Goal: Information Seeking & Learning: Check status

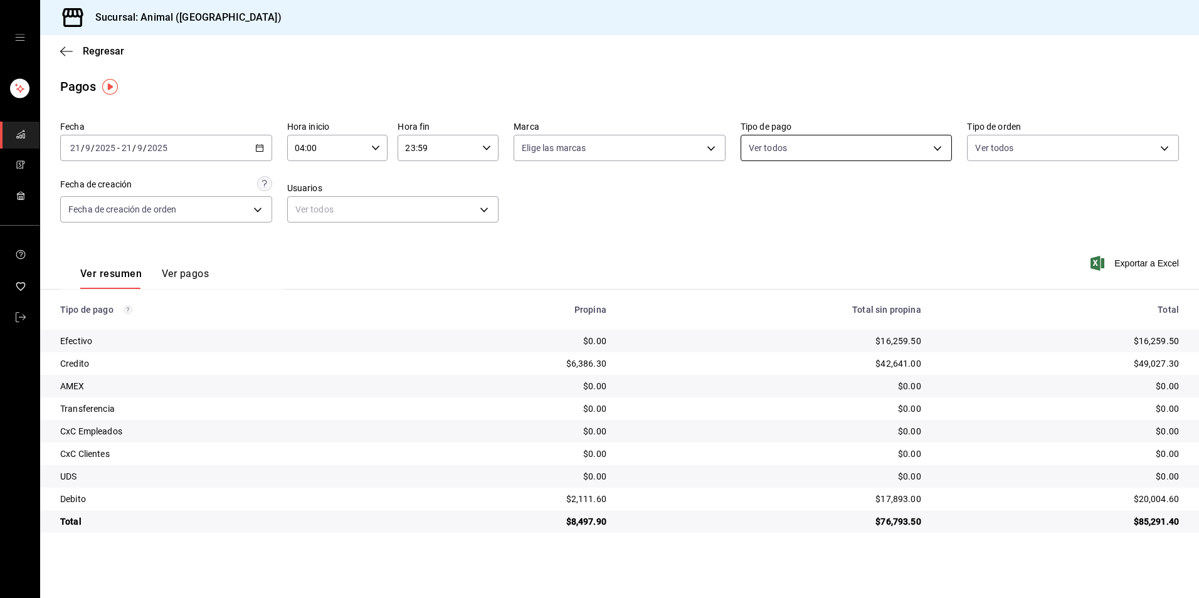
click at [924, 147] on body "Sucursal: Animal (Tijuana) Regresar Pagos Fecha [DATE] [DATE] - [DATE] [DATE] H…" at bounding box center [599, 299] width 1199 height 598
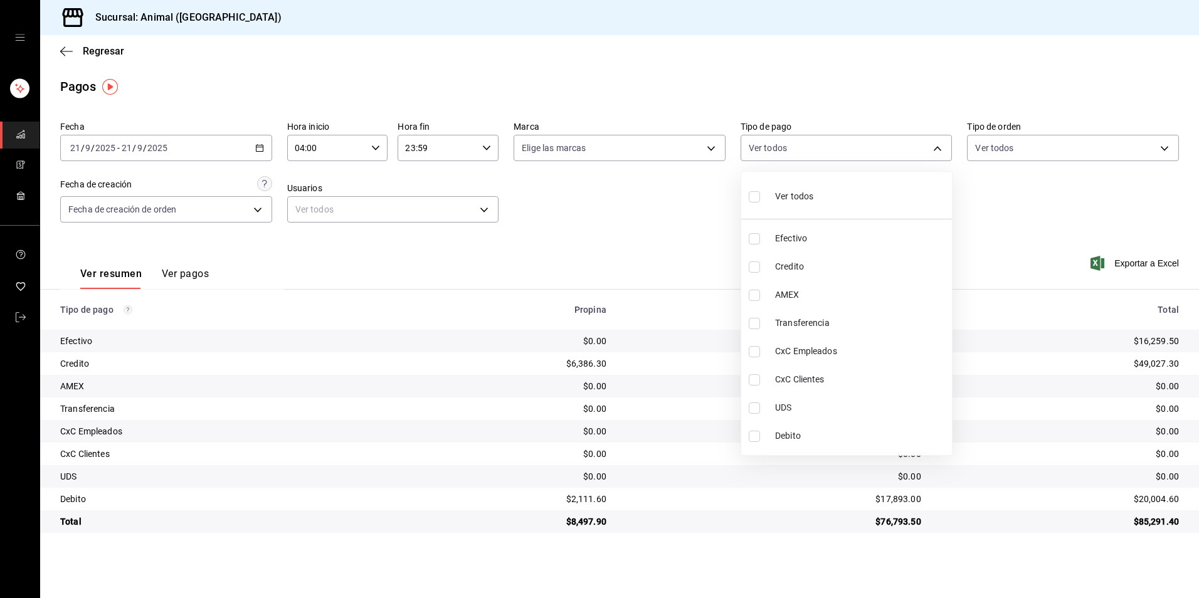
click at [858, 279] on li "Credito" at bounding box center [846, 267] width 211 height 28
type input "235ce608-f464-428a-9a71-314f665367d1"
checkbox input "true"
click at [835, 445] on li "Debito" at bounding box center [846, 436] width 211 height 28
type input "235ce608-f464-428a-9a71-314f665367d1,c7b29183-a811-4137-9cfa-21a61cd2bc4a"
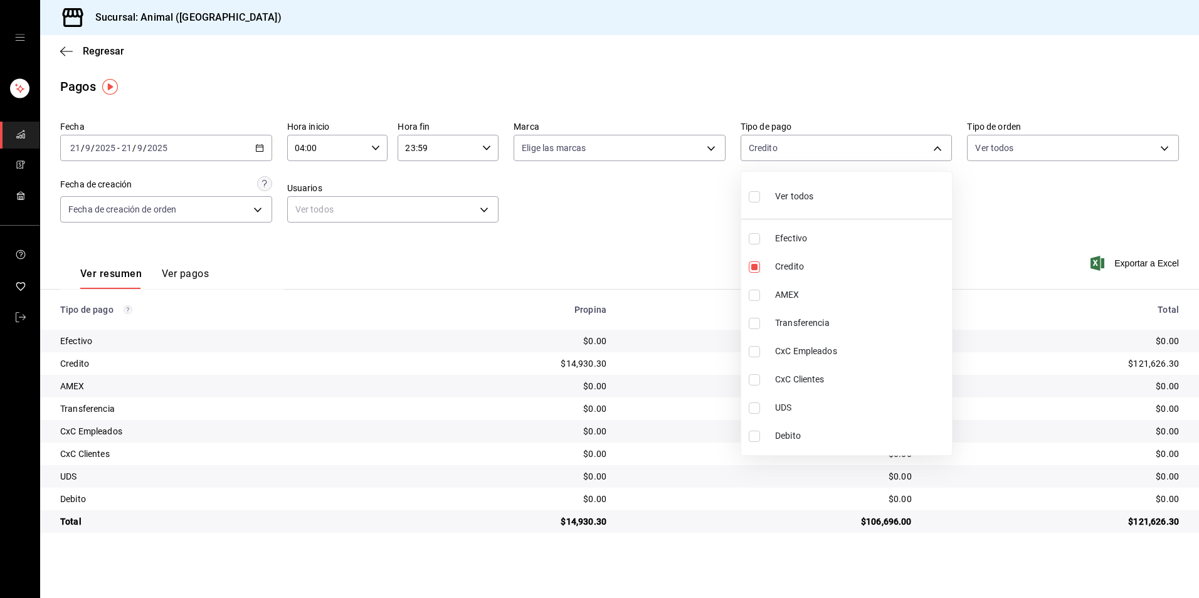
checkbox input "true"
click at [825, 208] on li "Ver todos" at bounding box center [846, 195] width 211 height 37
type input "b84c62b8-b02c-4970-ab2e-e166616419f2,235ce608-f464-428a-9a71-314f665367d1,53567…"
checkbox input "true"
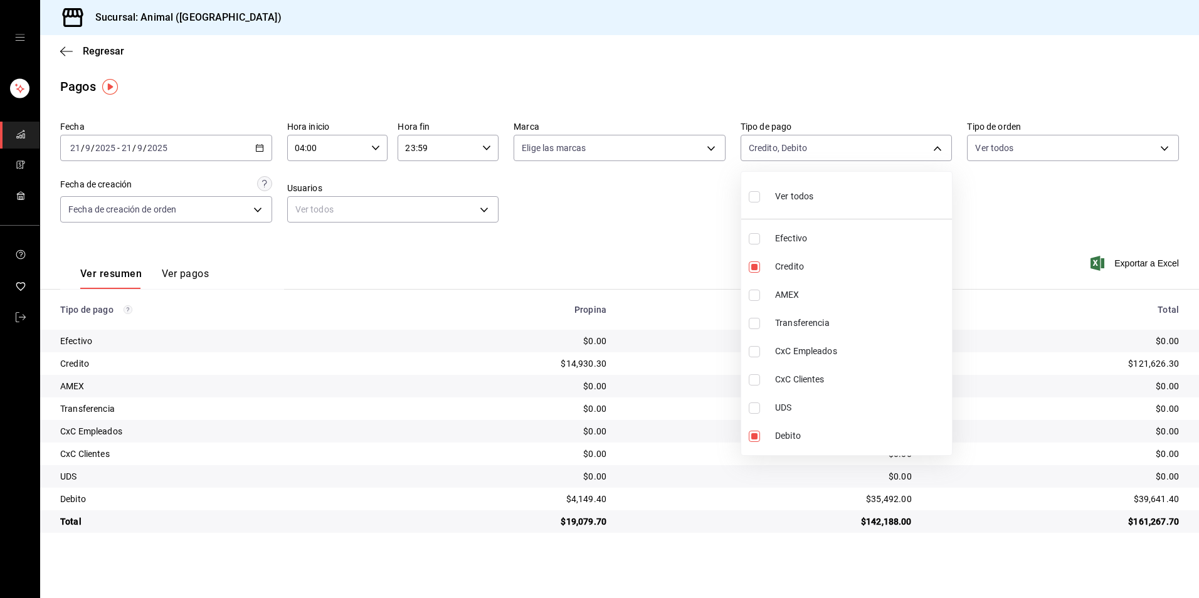
checkbox input "true"
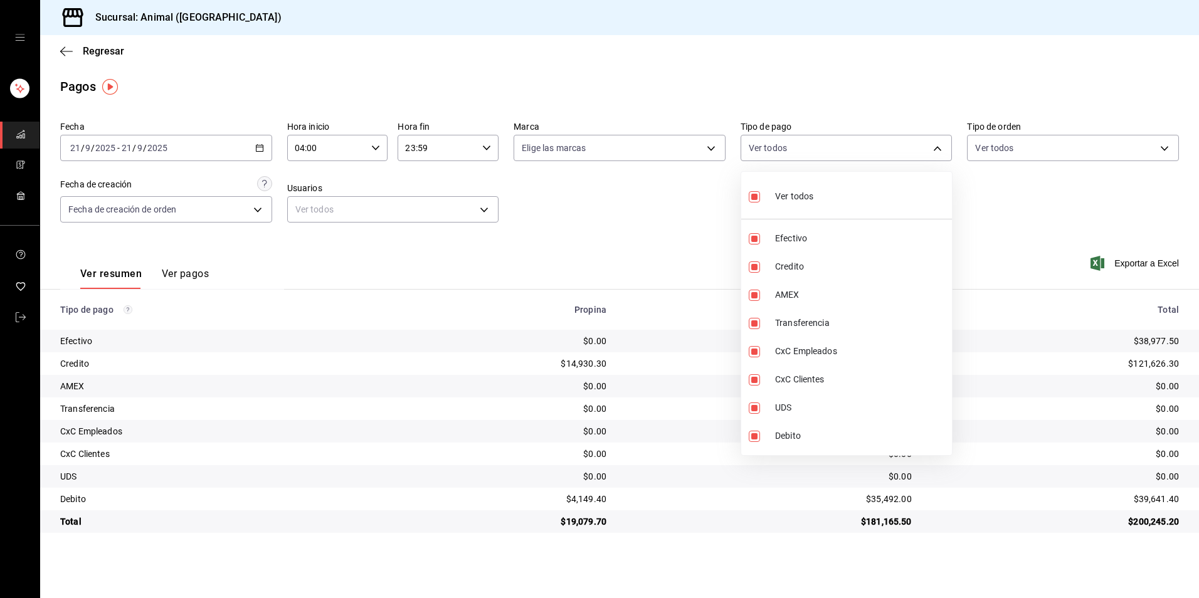
click at [585, 263] on div at bounding box center [599, 299] width 1199 height 598
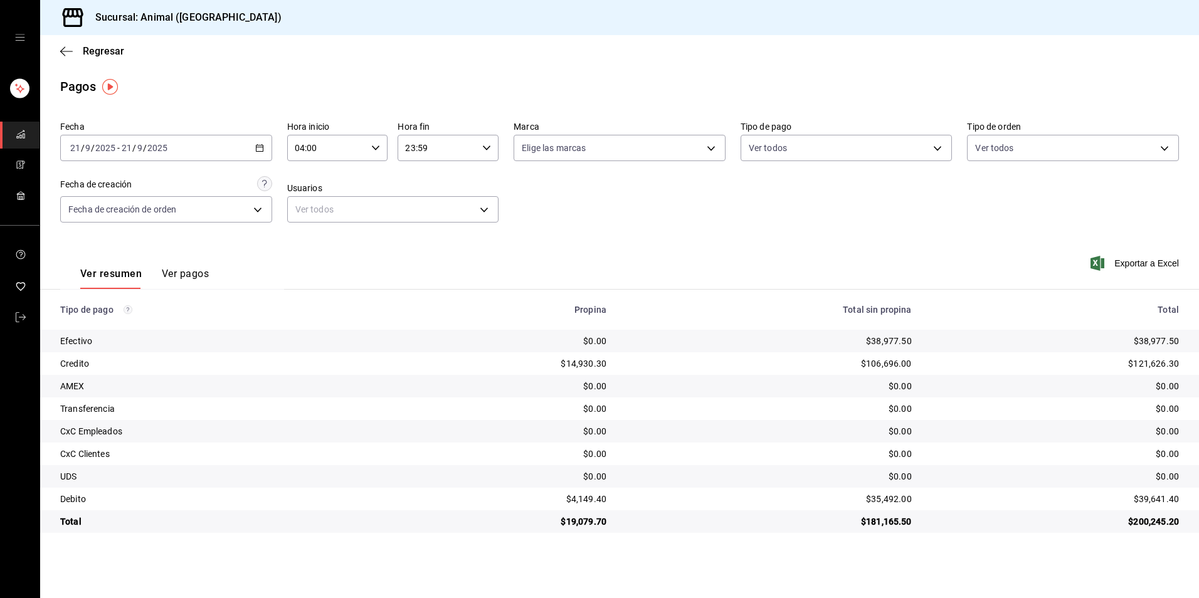
click at [260, 144] on icon "button" at bounding box center [259, 148] width 9 height 9
click at [160, 188] on span "Hoy" at bounding box center [119, 185] width 97 height 13
click at [329, 147] on input "00:00" at bounding box center [327, 147] width 80 height 25
click at [305, 180] on button "04" at bounding box center [312, 174] width 46 height 25
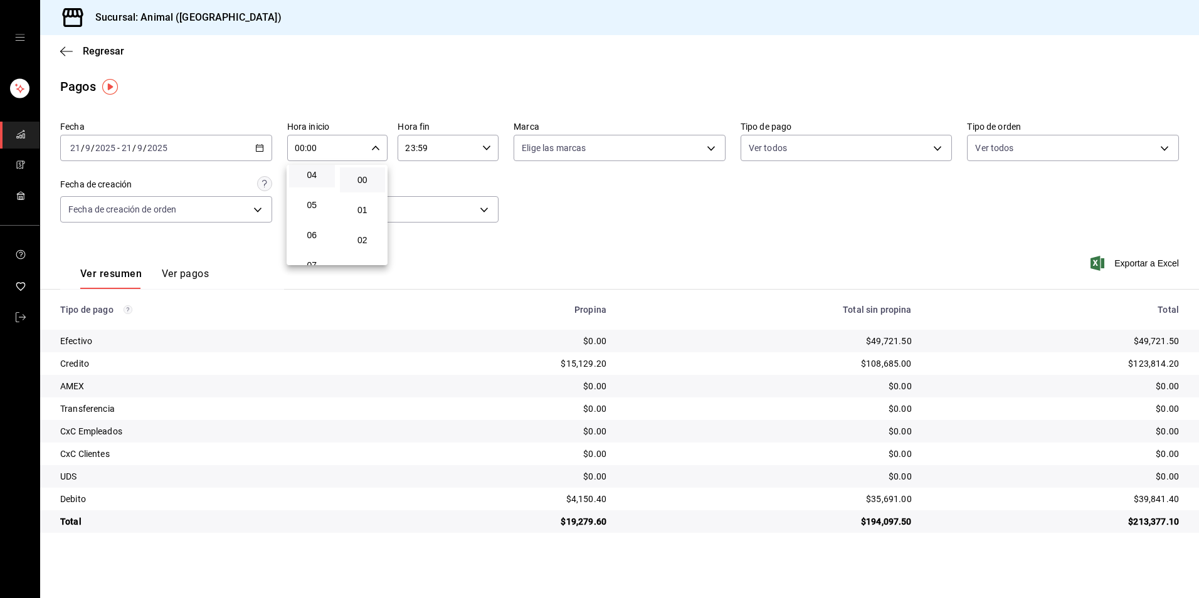
type input "04:00"
click at [540, 203] on div at bounding box center [599, 299] width 1199 height 598
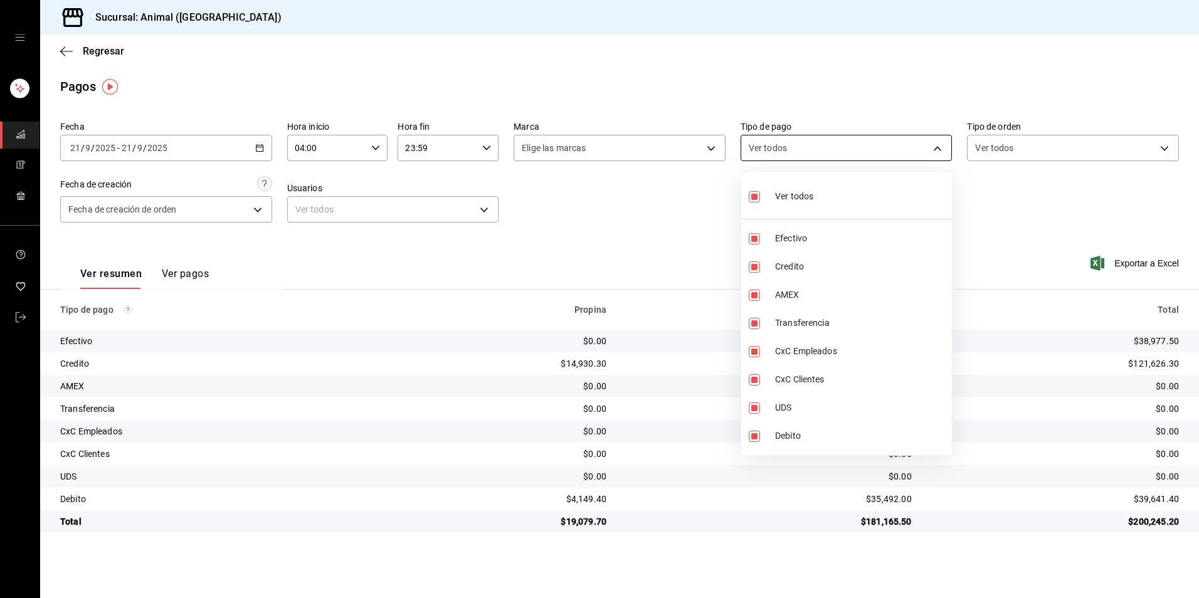
click at [848, 160] on body "Sucursal: Animal (Tijuana) Regresar Pagos Fecha [DATE] [DATE] - [DATE] [DATE] H…" at bounding box center [599, 299] width 1199 height 598
click at [820, 203] on li "Ver todos" at bounding box center [846, 195] width 211 height 37
checkbox input "false"
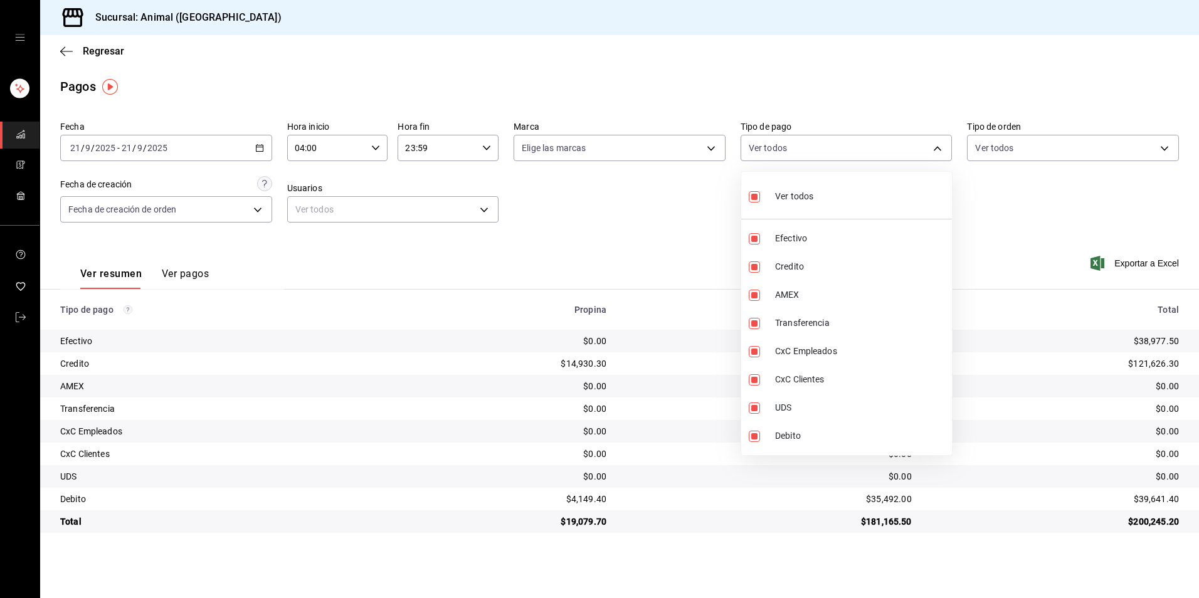
checkbox input "false"
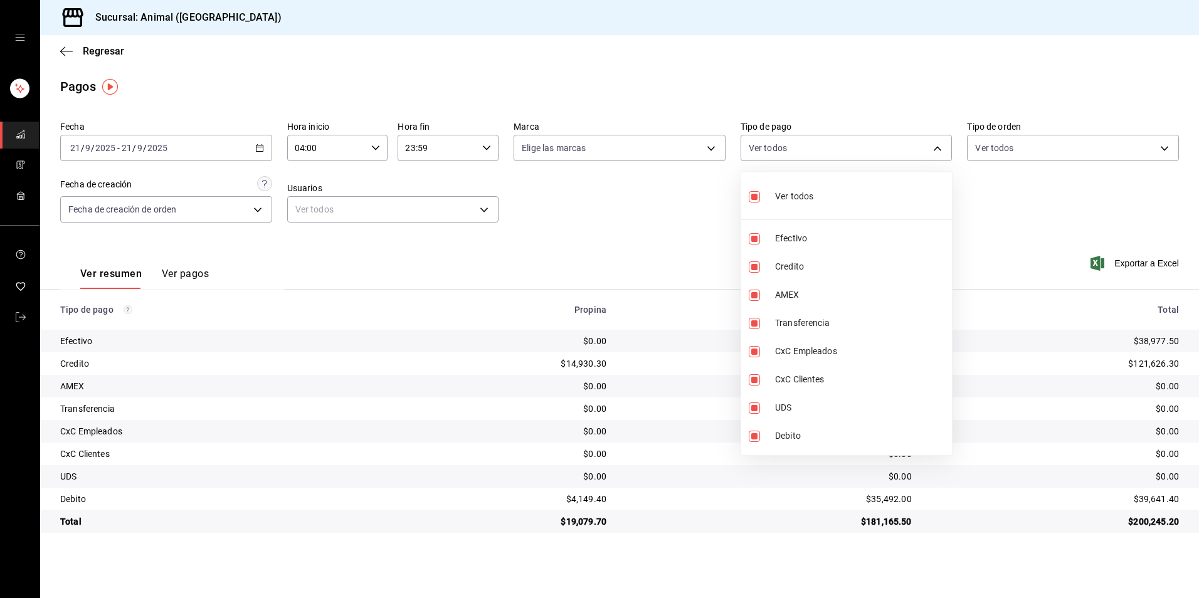
checkbox input "false"
click at [816, 258] on li "Credito" at bounding box center [846, 267] width 211 height 28
type input "235ce608-f464-428a-9a71-314f665367d1"
checkbox input "true"
click at [808, 429] on li "Debito" at bounding box center [846, 436] width 211 height 28
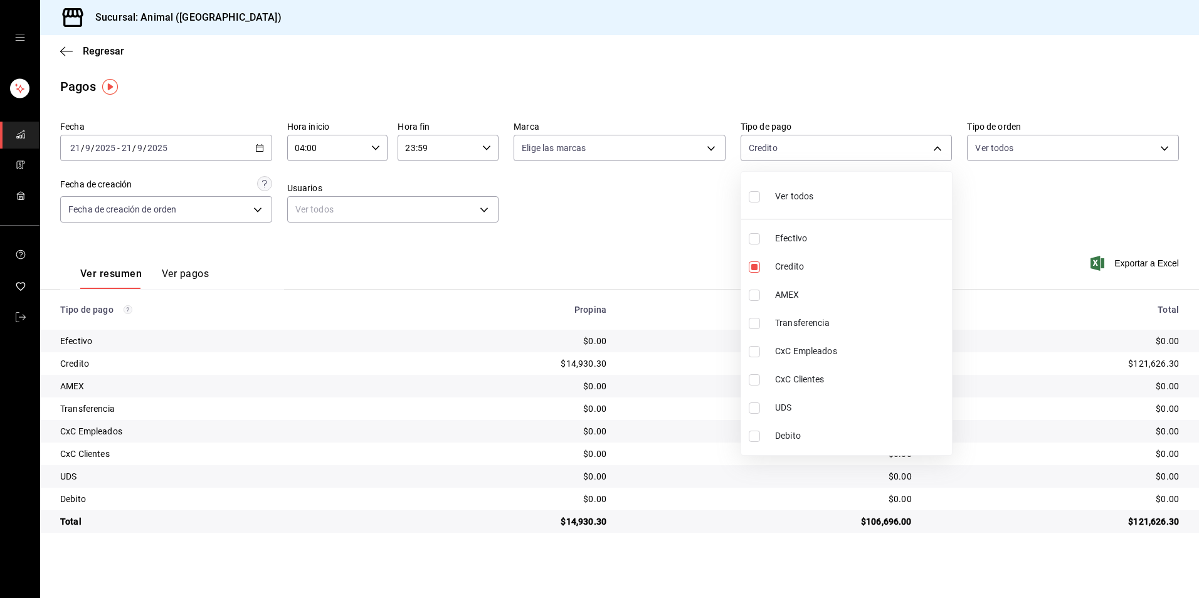
type input "235ce608-f464-428a-9a71-314f665367d1,c7b29183-a811-4137-9cfa-21a61cd2bc4a"
checkbox input "true"
click at [784, 434] on span "Debito" at bounding box center [861, 436] width 172 height 13
type input "235ce608-f464-428a-9a71-314f665367d1"
checkbox input "false"
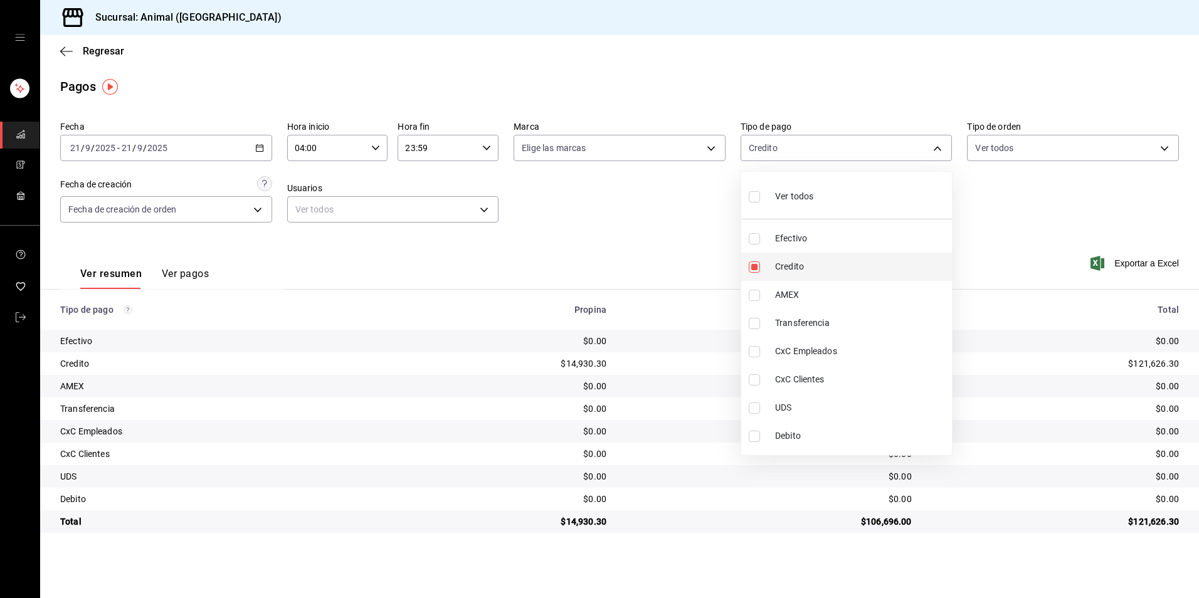
click at [807, 267] on span "Credito" at bounding box center [861, 266] width 172 height 13
checkbox input "false"
click at [791, 272] on span "Credito" at bounding box center [861, 266] width 172 height 13
type input "235ce608-f464-428a-9a71-314f665367d1"
checkbox input "true"
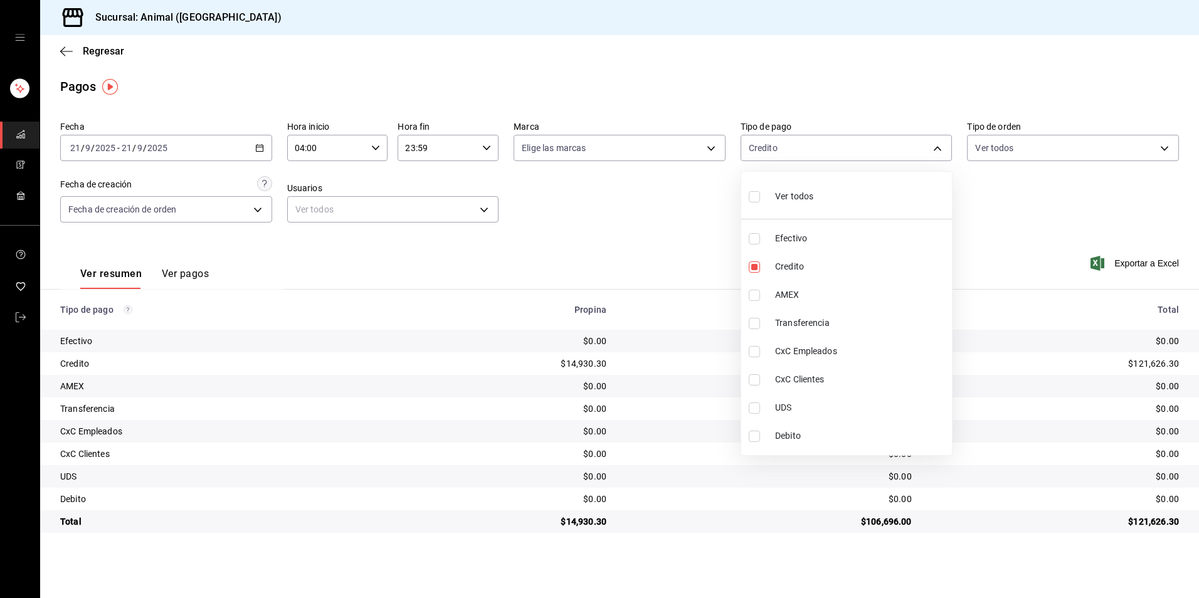
click at [774, 435] on li "Debito" at bounding box center [846, 436] width 211 height 28
type input "235ce608-f464-428a-9a71-314f665367d1,c7b29183-a811-4137-9cfa-21a61cd2bc4a"
click at [759, 439] on input "checkbox" at bounding box center [754, 436] width 11 height 11
checkbox input "false"
type input "235ce608-f464-428a-9a71-314f665367d1"
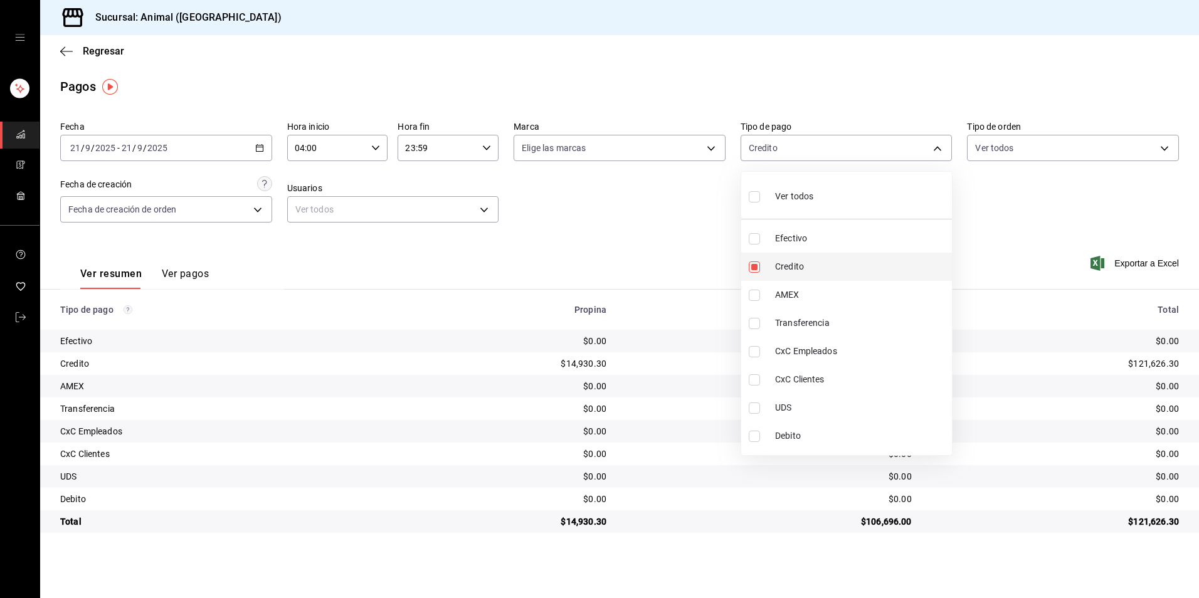
click at [767, 275] on li "Credito" at bounding box center [846, 267] width 211 height 28
checkbox input "false"
click at [794, 277] on li "Credito" at bounding box center [846, 267] width 211 height 28
type input "235ce608-f464-428a-9a71-314f665367d1"
checkbox input "true"
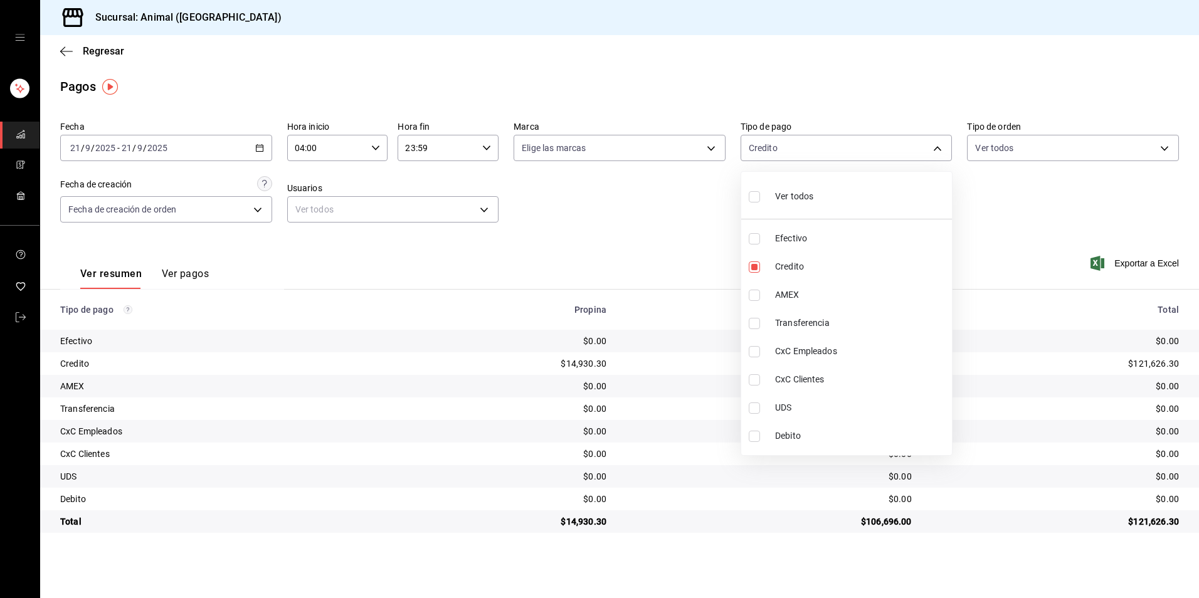
click at [827, 432] on span "Debito" at bounding box center [861, 436] width 172 height 13
type input "235ce608-f464-428a-9a71-314f665367d1,c7b29183-a811-4137-9cfa-21a61cd2bc4a"
checkbox input "true"
click at [829, 196] on li "Ver todos" at bounding box center [846, 195] width 211 height 37
type input "b84c62b8-b02c-4970-ab2e-e166616419f2,235ce608-f464-428a-9a71-314f665367d1,53567…"
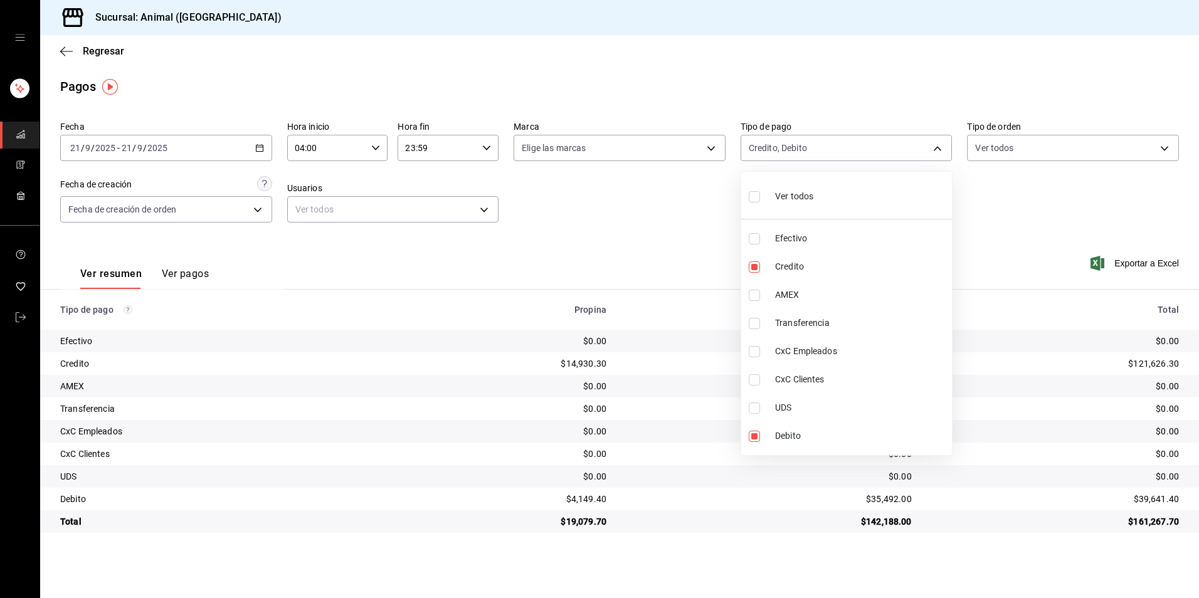
checkbox input "true"
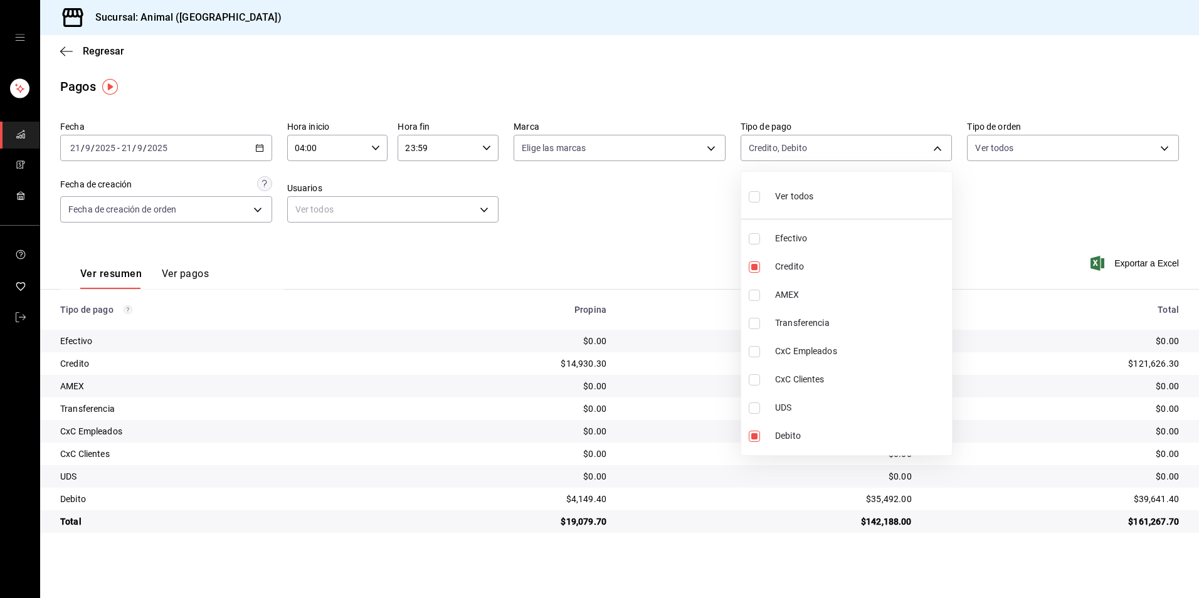
checkbox input "true"
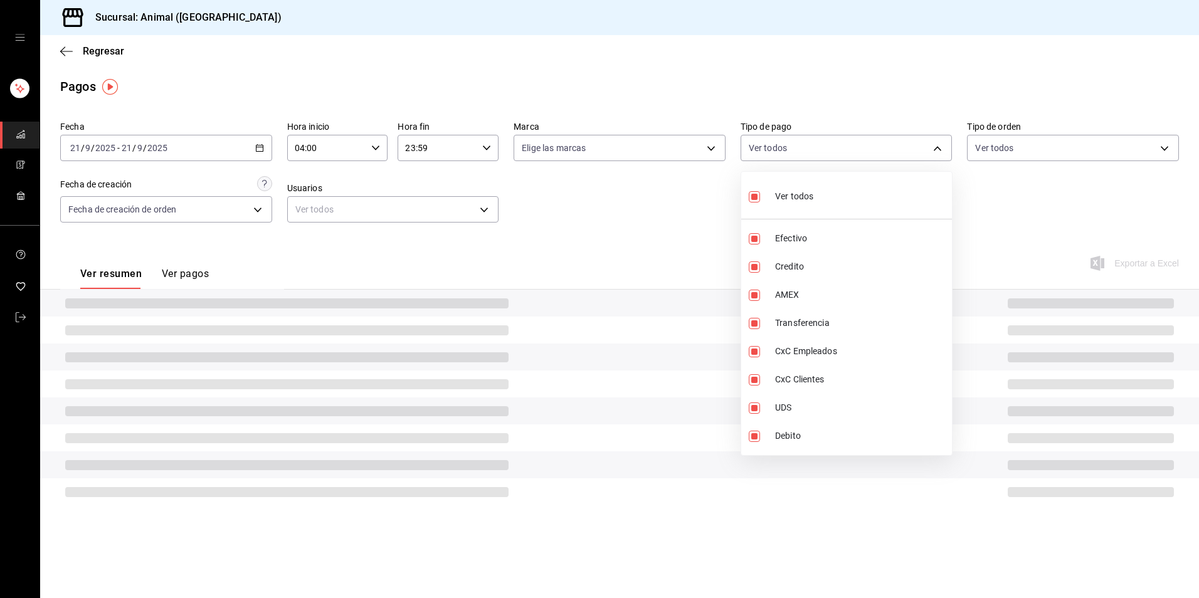
click at [829, 196] on li "Ver todos" at bounding box center [846, 195] width 211 height 37
checkbox input "false"
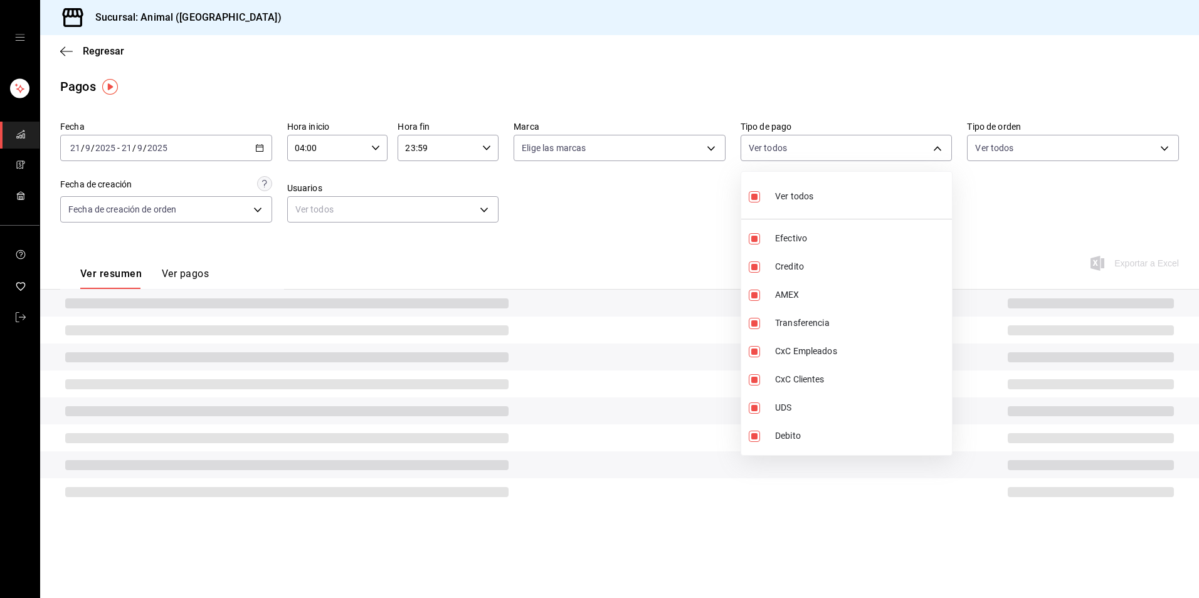
checkbox input "false"
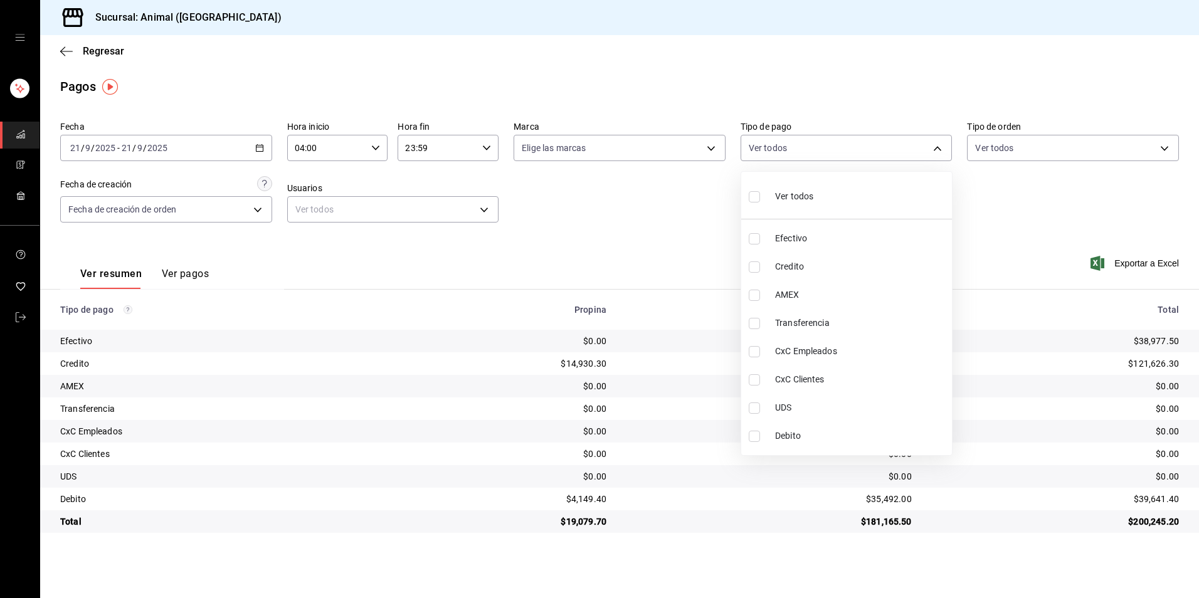
click at [845, 260] on span "Credito" at bounding box center [861, 266] width 172 height 13
type input "235ce608-f464-428a-9a71-314f665367d1"
checkbox input "true"
click at [812, 429] on li "Debito" at bounding box center [846, 436] width 211 height 28
type input "235ce608-f464-428a-9a71-314f665367d1,c7b29183-a811-4137-9cfa-21a61cd2bc4a"
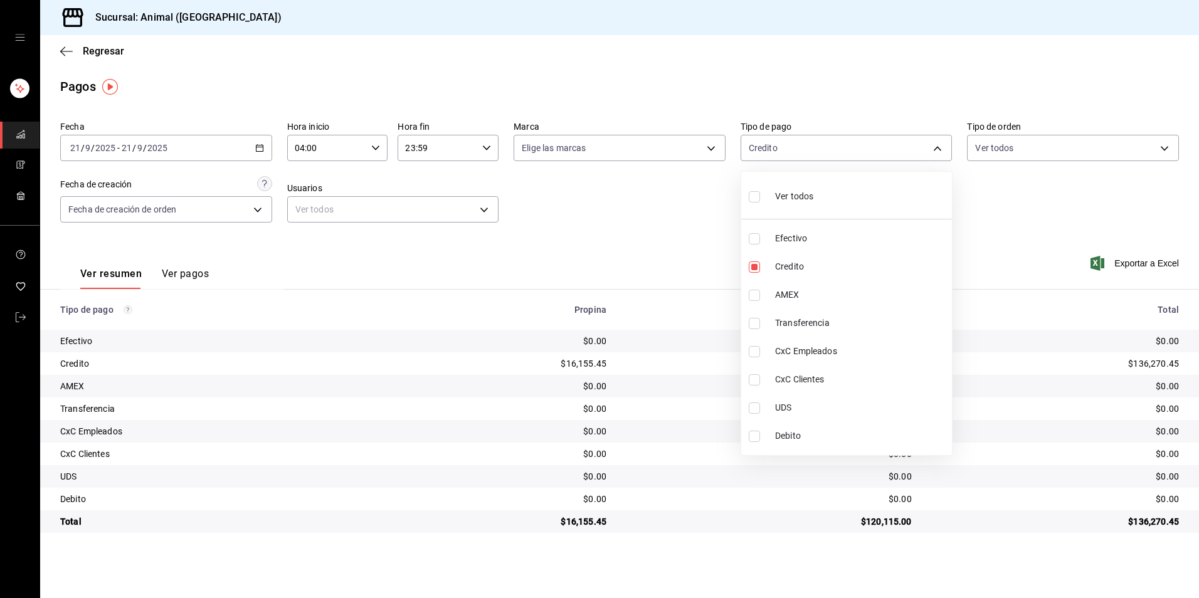
checkbox input "true"
click at [857, 436] on span "Debito" at bounding box center [861, 436] width 172 height 13
type input "235ce608-f464-428a-9a71-314f665367d1"
checkbox input "false"
click at [838, 278] on li "Credito" at bounding box center [846, 267] width 211 height 28
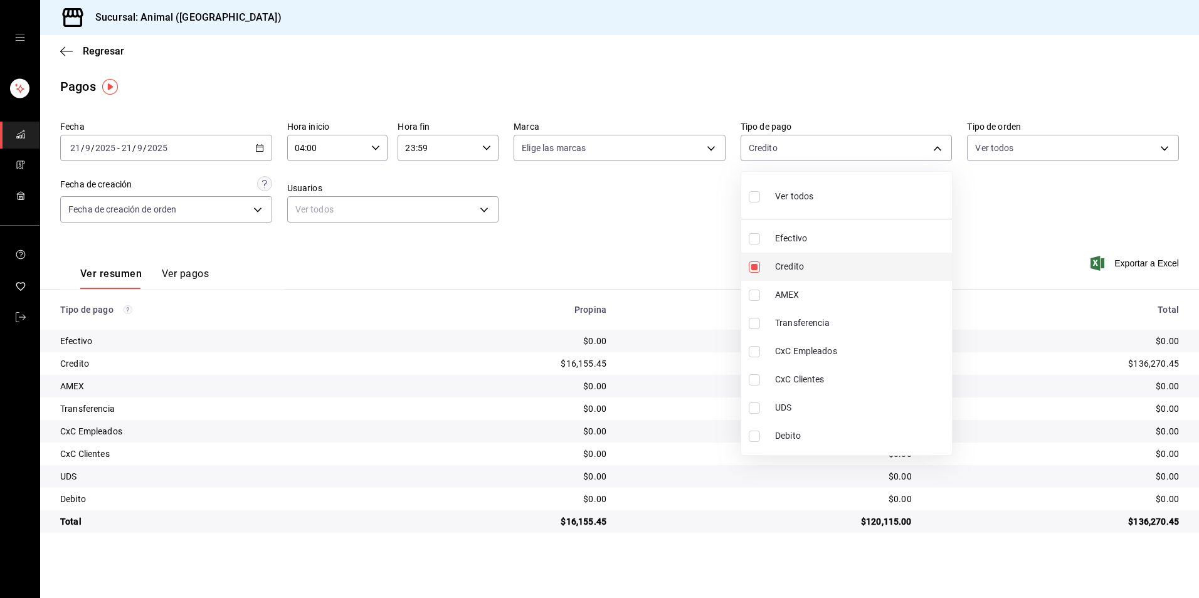
checkbox input "false"
click at [838, 278] on li "Credito" at bounding box center [846, 267] width 211 height 28
type input "235ce608-f464-428a-9a71-314f665367d1"
checkbox input "true"
click at [826, 436] on span "Debito" at bounding box center [861, 436] width 172 height 13
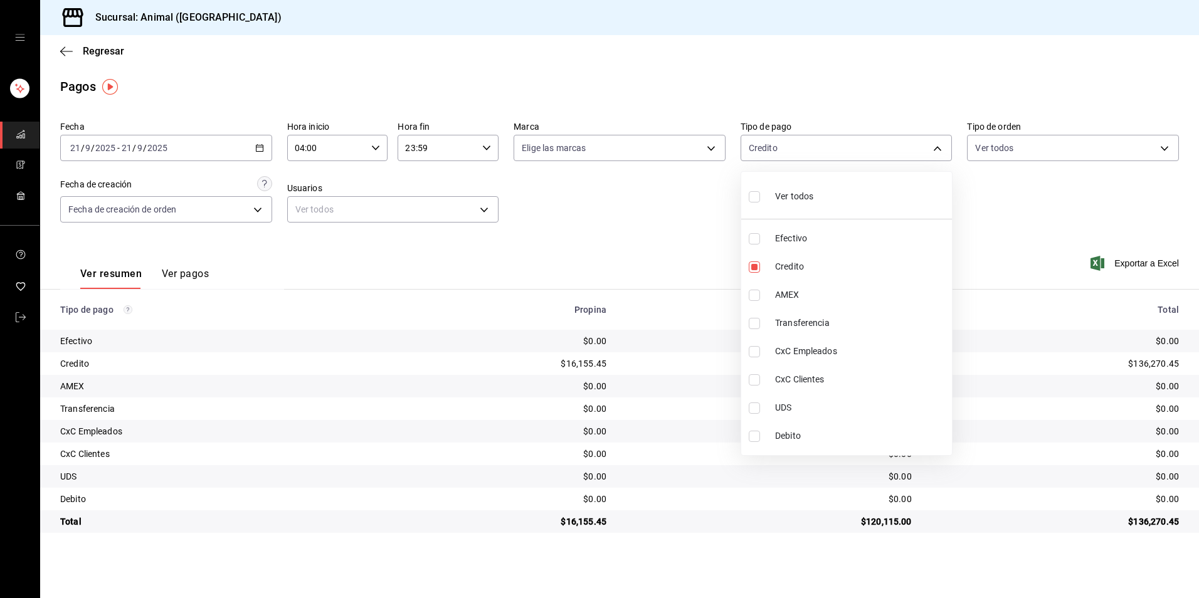
type input "235ce608-f464-428a-9a71-314f665367d1,c7b29183-a811-4137-9cfa-21a61cd2bc4a"
checkbox input "true"
click at [783, 265] on span "Credito" at bounding box center [861, 266] width 172 height 13
type input "c7b29183-a811-4137-9cfa-21a61cd2bc4a"
checkbox input "false"
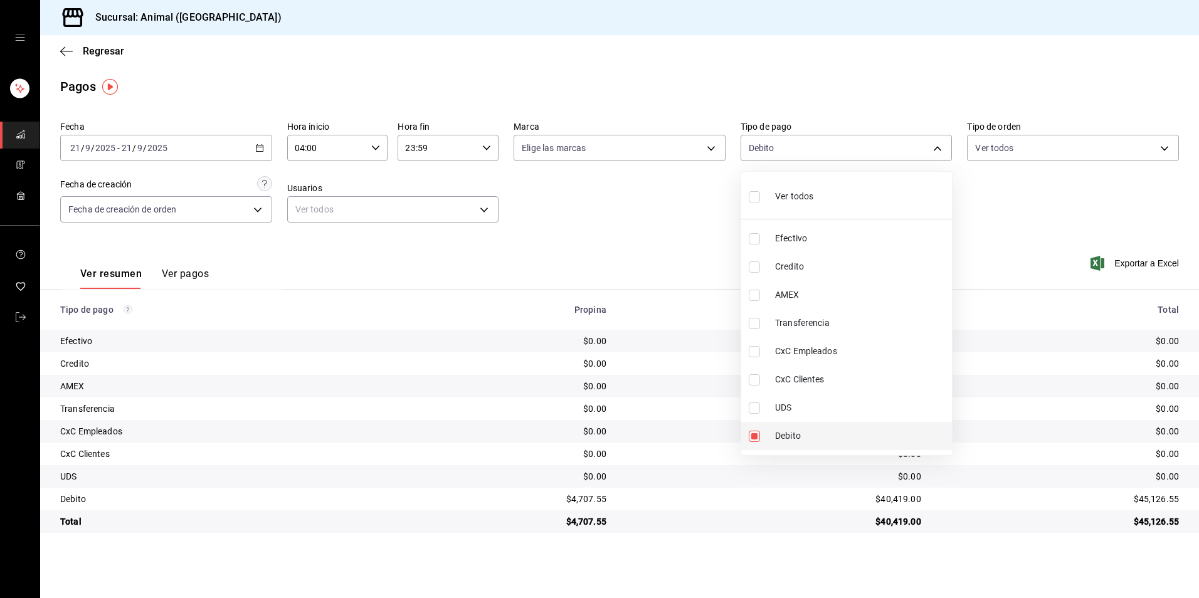
click at [780, 440] on span "Debito" at bounding box center [861, 436] width 172 height 13
checkbox input "false"
click at [780, 440] on span "Debito" at bounding box center [861, 436] width 172 height 13
type input "c7b29183-a811-4137-9cfa-21a61cd2bc4a"
checkbox input "true"
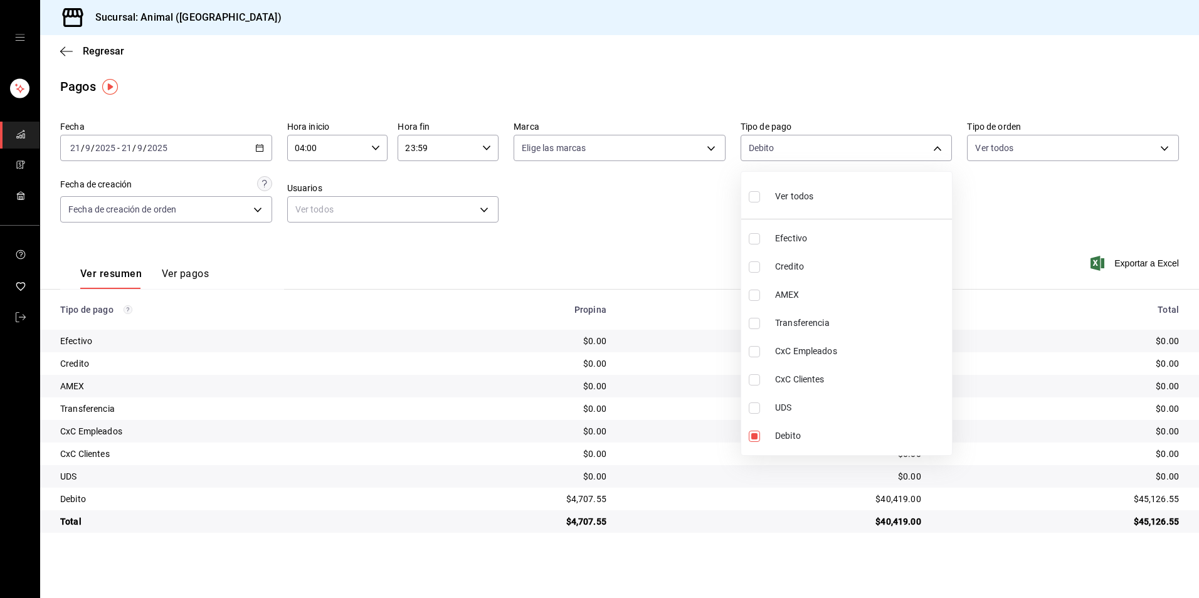
click at [801, 275] on li "Credito" at bounding box center [846, 267] width 211 height 28
type input "c7b29183-a811-4137-9cfa-21a61cd2bc4a,235ce608-f464-428a-9a71-314f665367d1"
checkbox input "true"
click at [778, 433] on span "Debito" at bounding box center [861, 436] width 172 height 13
type input "235ce608-f464-428a-9a71-314f665367d1"
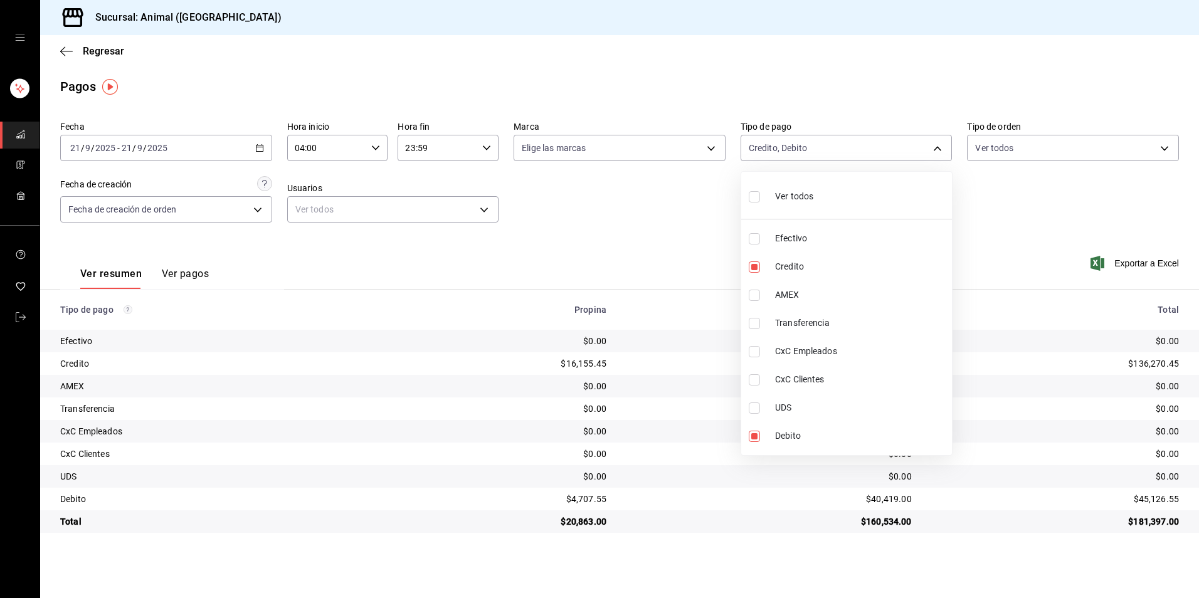
checkbox input "false"
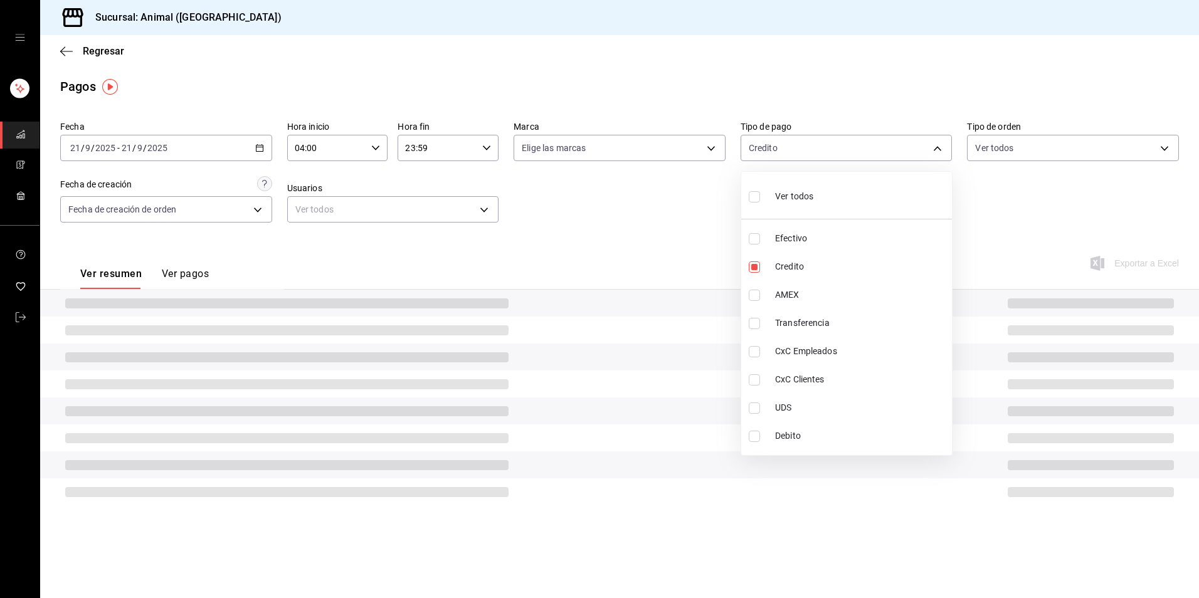
click at [822, 283] on li "AMEX" at bounding box center [846, 295] width 211 height 28
type input "235ce608-f464-428a-9a71-314f665367d1,53567cc0-287b-4684-a95f-f29da77b8aee"
checkbox input "true"
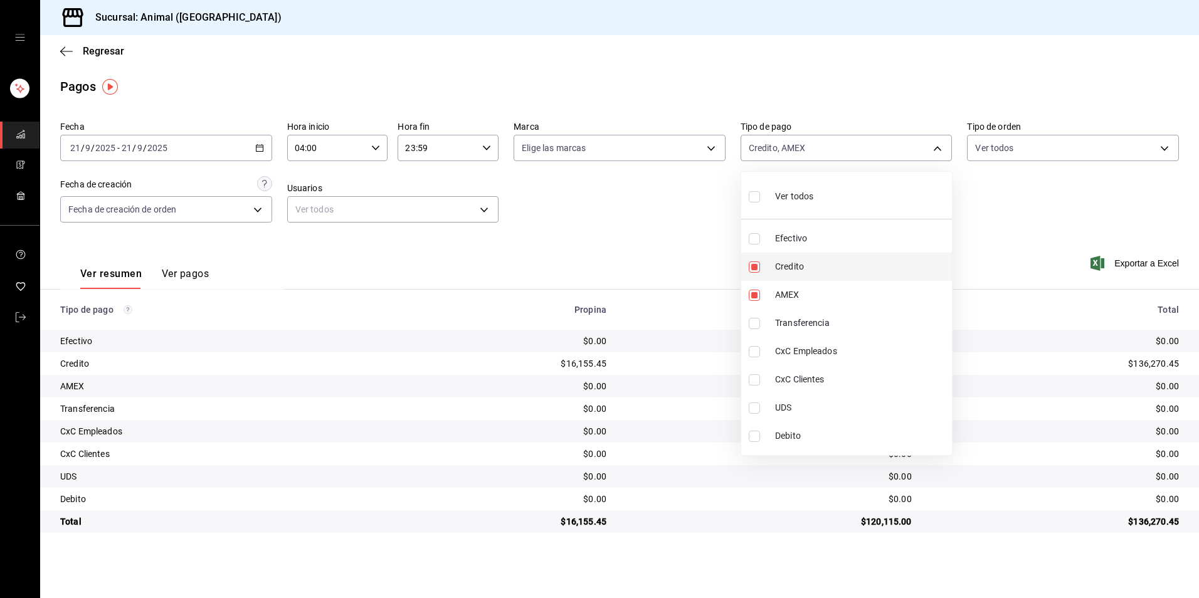
click at [825, 269] on span "Credito" at bounding box center [861, 266] width 172 height 13
type input "53567cc0-287b-4684-a95f-f29da77b8aee"
checkbox input "false"
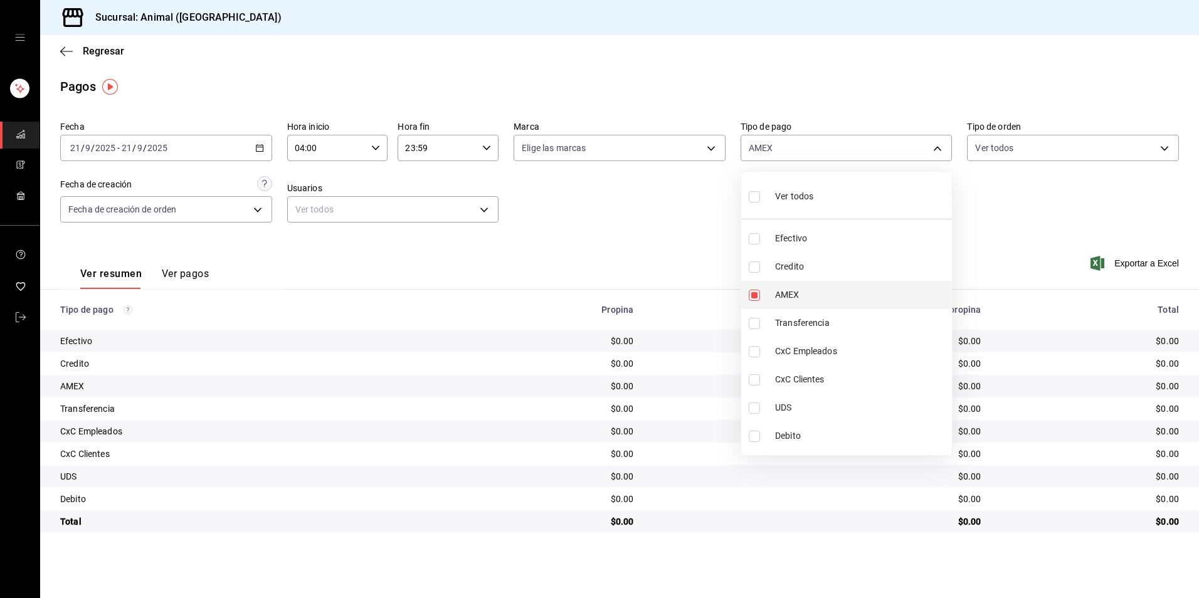
click at [820, 291] on span "AMEX" at bounding box center [861, 294] width 172 height 13
checkbox input "false"
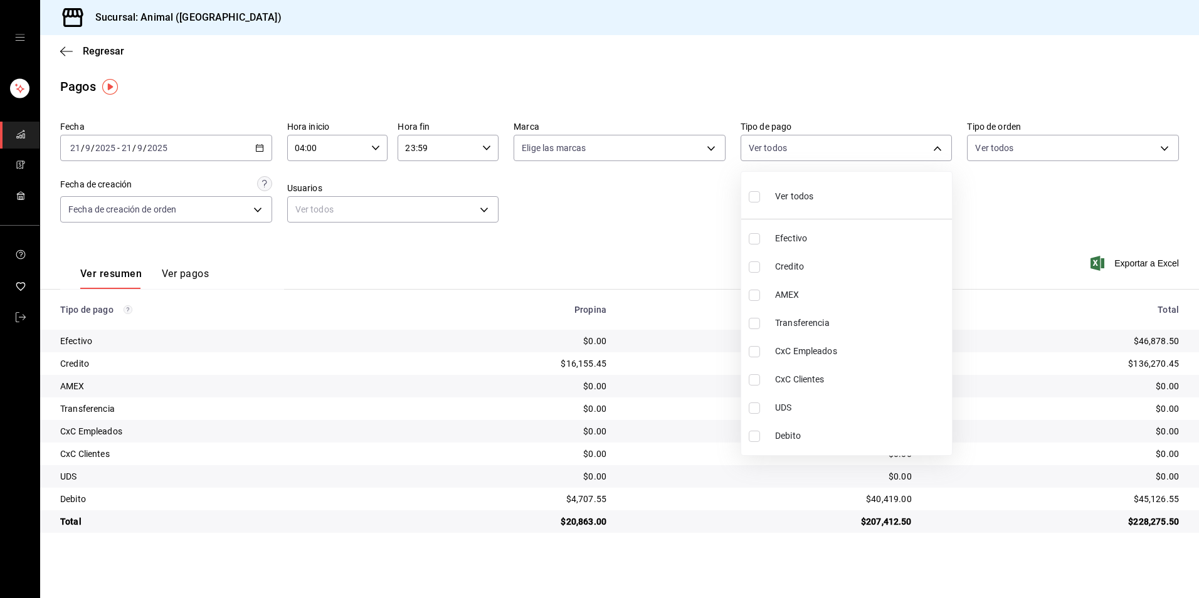
click at [854, 273] on li "Credito" at bounding box center [846, 267] width 211 height 28
type input "235ce608-f464-428a-9a71-314f665367d1"
checkbox input "true"
click at [868, 424] on li "Debito" at bounding box center [846, 436] width 211 height 28
type input "235ce608-f464-428a-9a71-314f665367d1,c7b29183-a811-4137-9cfa-21a61cd2bc4a"
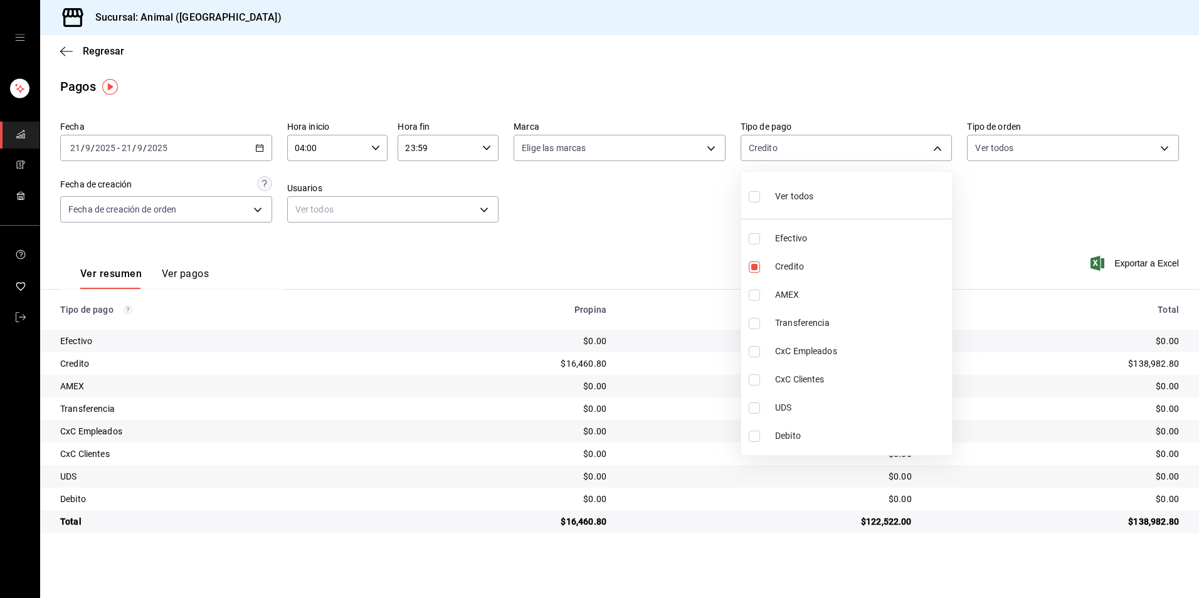
checkbox input "true"
click at [919, 270] on span "Credito" at bounding box center [861, 266] width 172 height 13
type input "c7b29183-a811-4137-9cfa-21a61cd2bc4a"
checkbox input "false"
click at [826, 429] on li "Debito" at bounding box center [846, 436] width 211 height 28
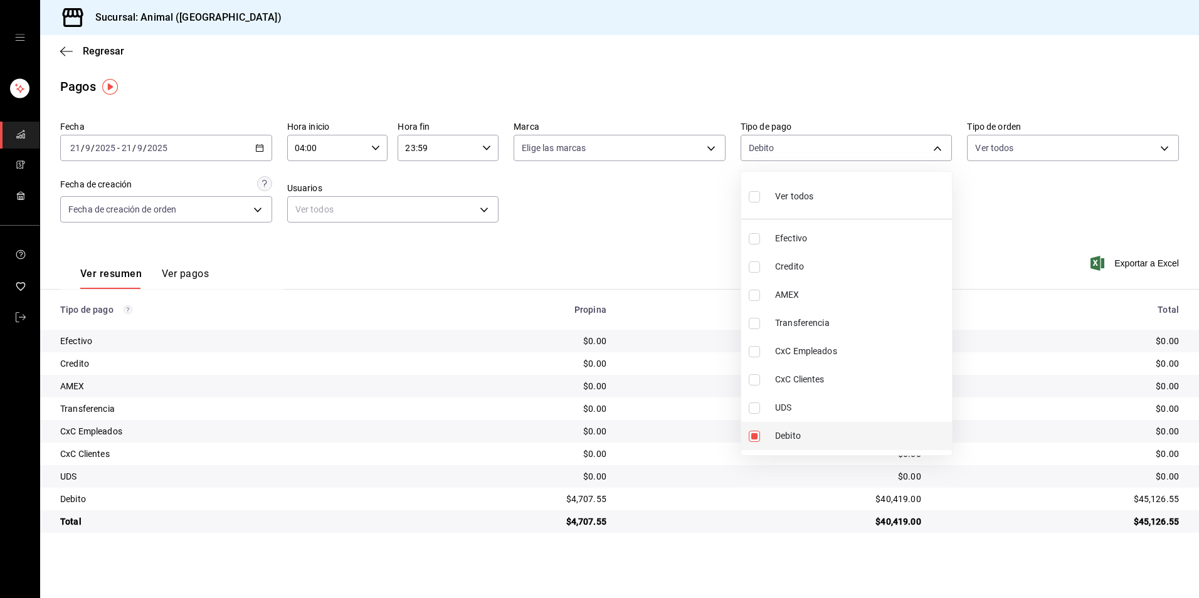
checkbox input "false"
